Goal: Task Accomplishment & Management: Manage account settings

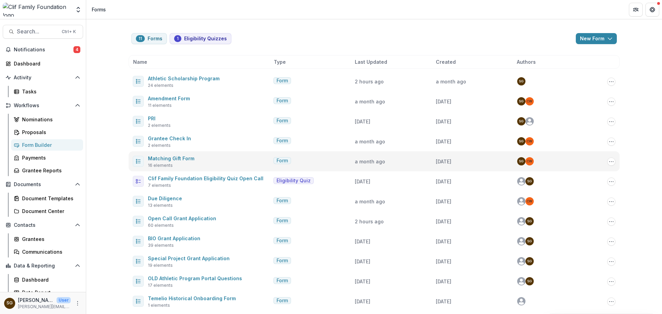
scroll to position [3, 0]
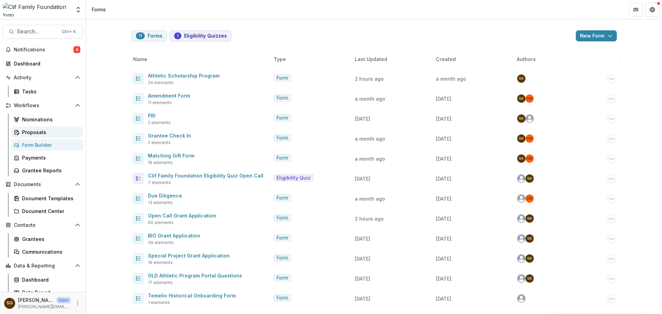
click at [32, 134] on div "Proposals" at bounding box center [49, 132] width 55 height 7
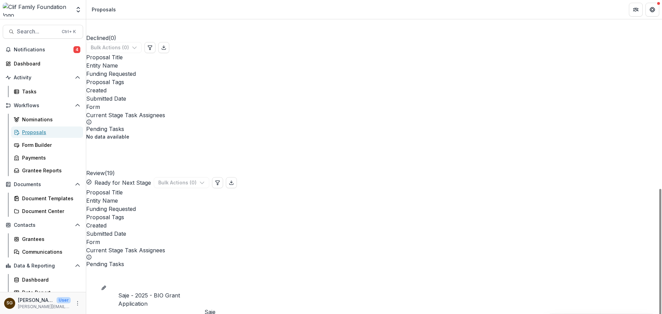
scroll to position [173, 0]
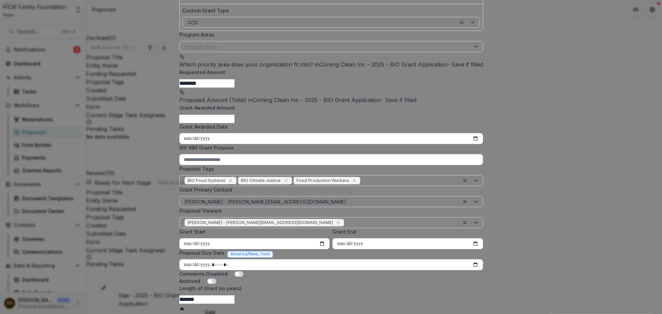
scroll to position [138, 0]
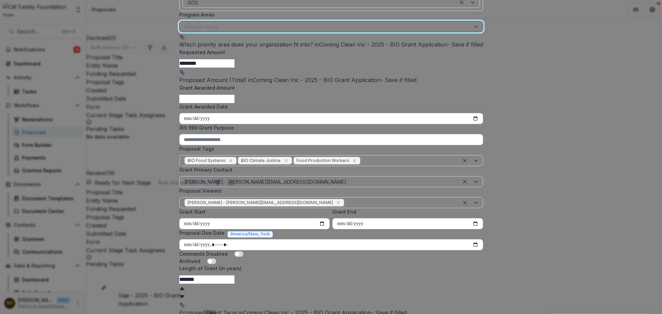
click at [267, 31] on div at bounding box center [324, 26] width 281 height 9
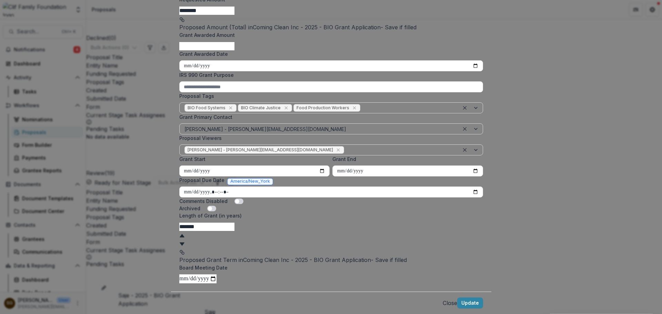
scroll to position [269, 0]
click at [457, 297] on button "Update" at bounding box center [470, 302] width 26 height 11
drag, startPoint x: 342, startPoint y: 217, endPoint x: 257, endPoint y: 216, distance: 85.5
click at [234, 223] on input "*******" at bounding box center [206, 227] width 55 height 8
drag, startPoint x: 236, startPoint y: 213, endPoint x: 217, endPoint y: 213, distance: 19.0
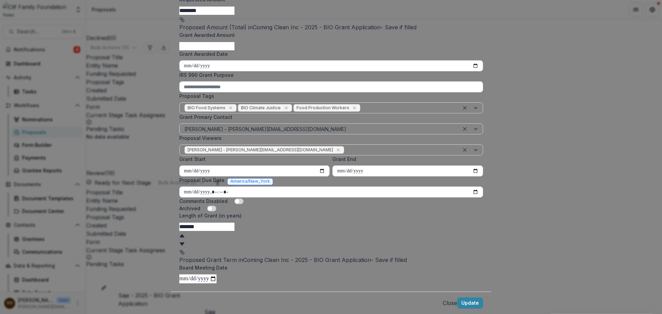
click at [217, 223] on input "*******" at bounding box center [206, 227] width 55 height 8
type input "*"
click at [184, 234] on icon at bounding box center [182, 235] width 4 height 3
type input "*"
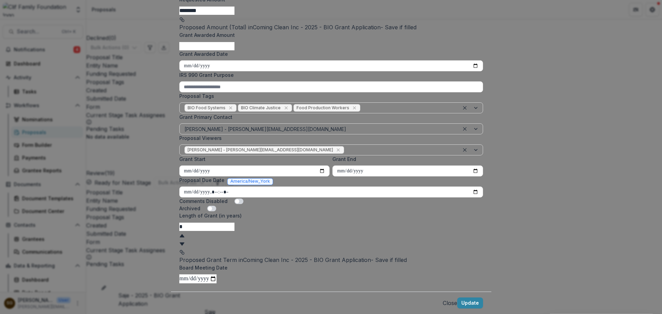
click at [439, 291] on footer "Close Update" at bounding box center [331, 302] width 320 height 22
click at [457, 297] on button "Update" at bounding box center [470, 302] width 26 height 11
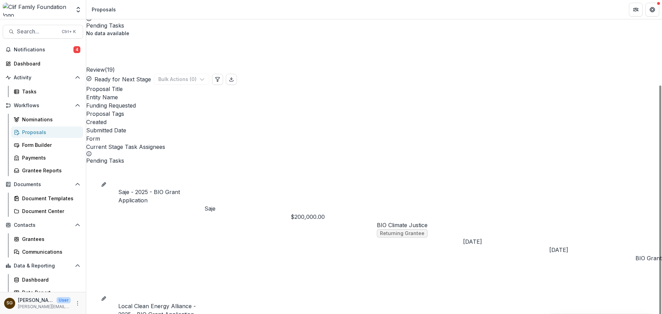
scroll to position [172, 0]
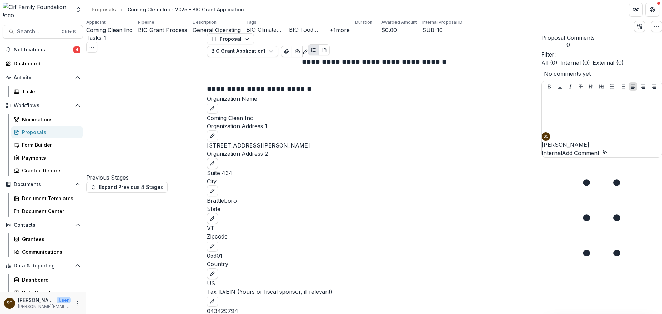
scroll to position [517, 0]
click at [94, 45] on icon "Toggle View Cancelled Tasks" at bounding box center [92, 47] width 6 height 6
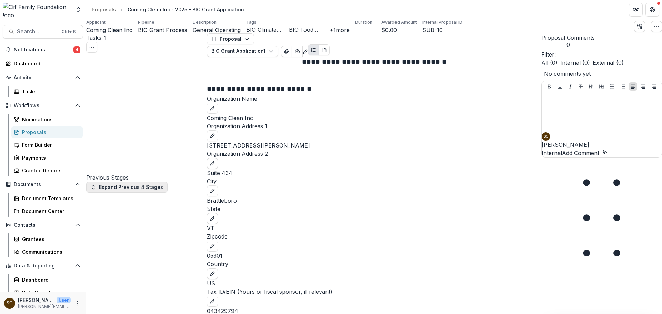
click at [111, 182] on button "Expand Previous 4 Stages" at bounding box center [126, 187] width 81 height 11
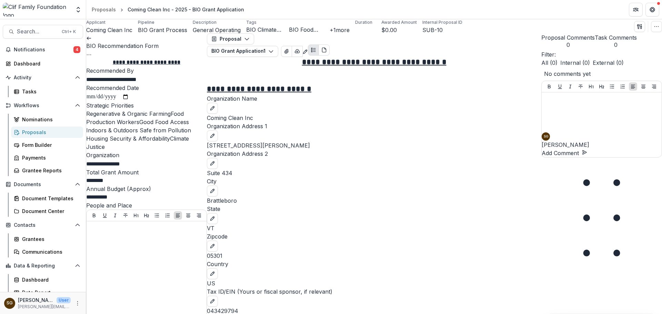
scroll to position [276, 0]
click at [92, 50] on button "Options" at bounding box center [89, 54] width 6 height 8
click at [178, 77] on button "Cancel Task" at bounding box center [166, 71] width 74 height 11
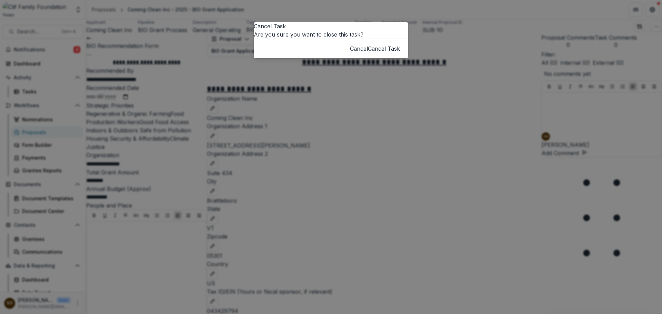
click at [388, 53] on button "Cancel Task" at bounding box center [384, 48] width 32 height 8
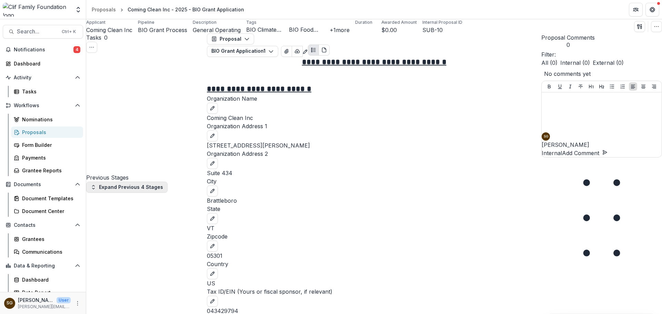
click at [150, 182] on button "Expand Previous 4 Stages" at bounding box center [126, 187] width 81 height 11
select select "*********"
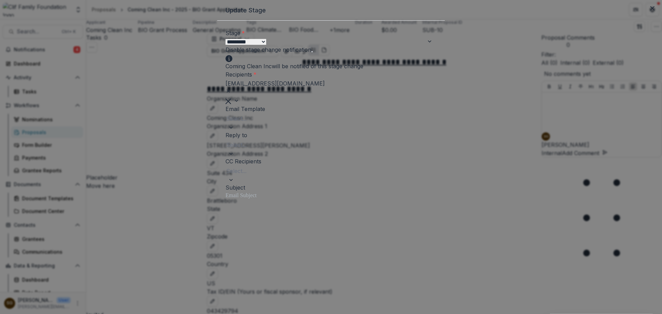
click at [313, 52] on span at bounding box center [311, 51] width 1 height 1
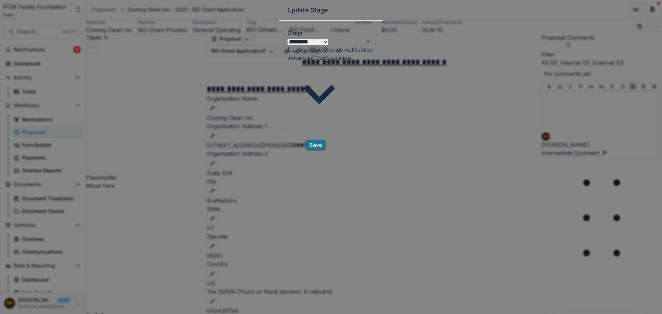
click at [326, 140] on button "Save" at bounding box center [315, 145] width 21 height 11
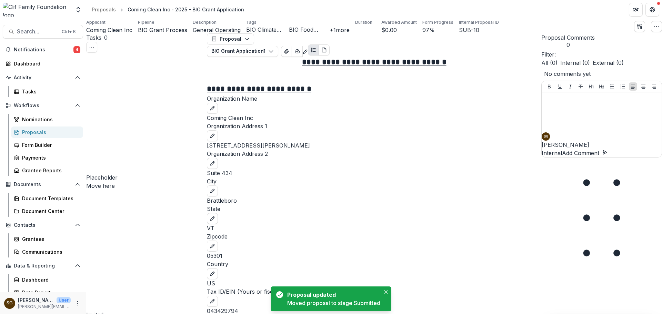
select select "******"
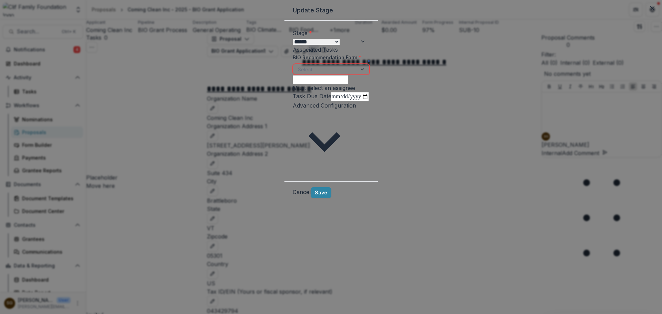
click at [298, 74] on div at bounding box center [325, 69] width 54 height 9
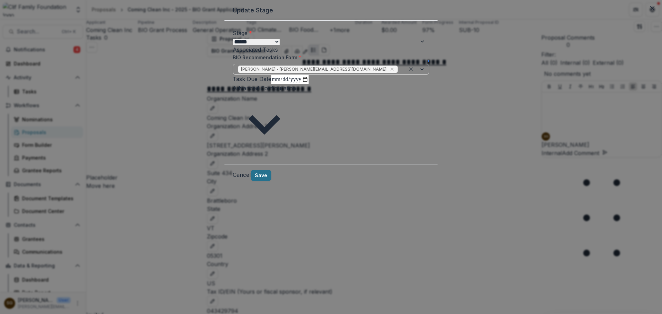
click at [271, 181] on button "Save" at bounding box center [260, 175] width 21 height 11
